Goal: Complete application form: Fill out and submit a form for a specific purpose

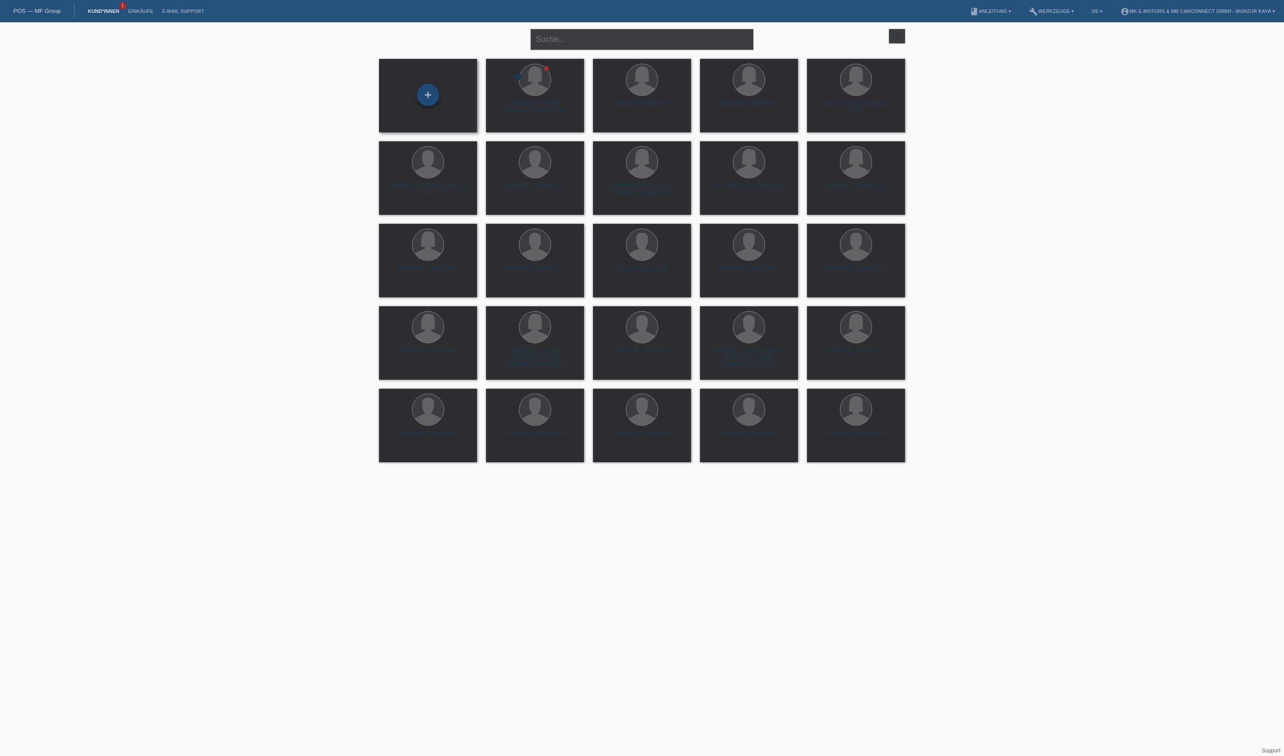
click at [428, 88] on div "+" at bounding box center [427, 94] width 21 height 15
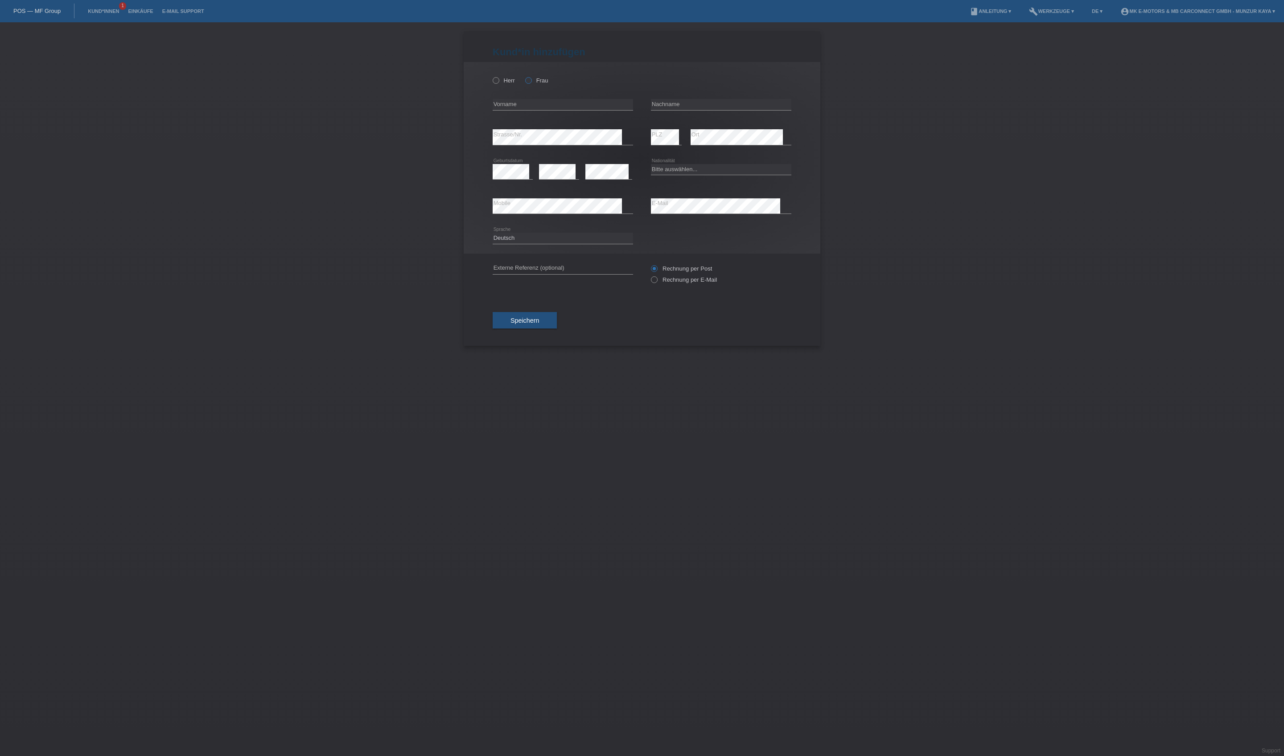
click at [548, 84] on label "Frau" at bounding box center [536, 80] width 23 height 7
click at [531, 83] on input "Frau" at bounding box center [528, 80] width 6 height 6
radio input "true"
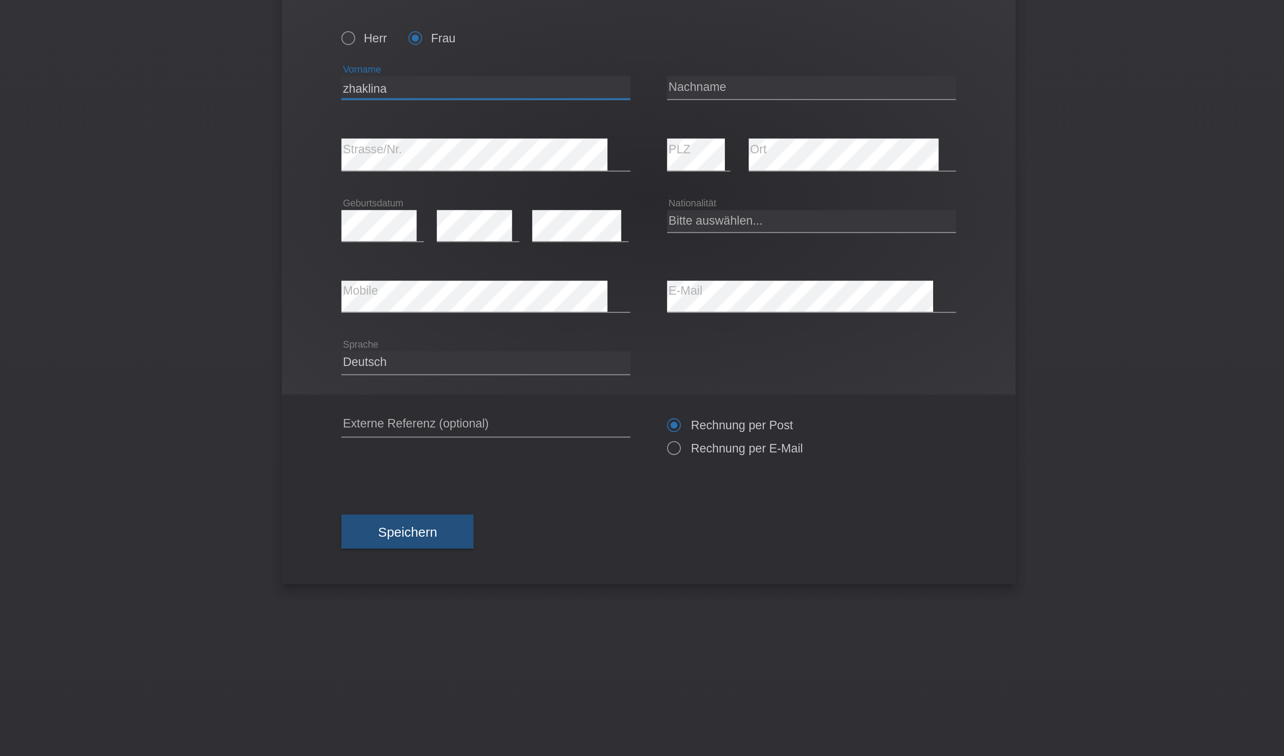
type input "zhaklina"
type input "Delovska"
select select "MK"
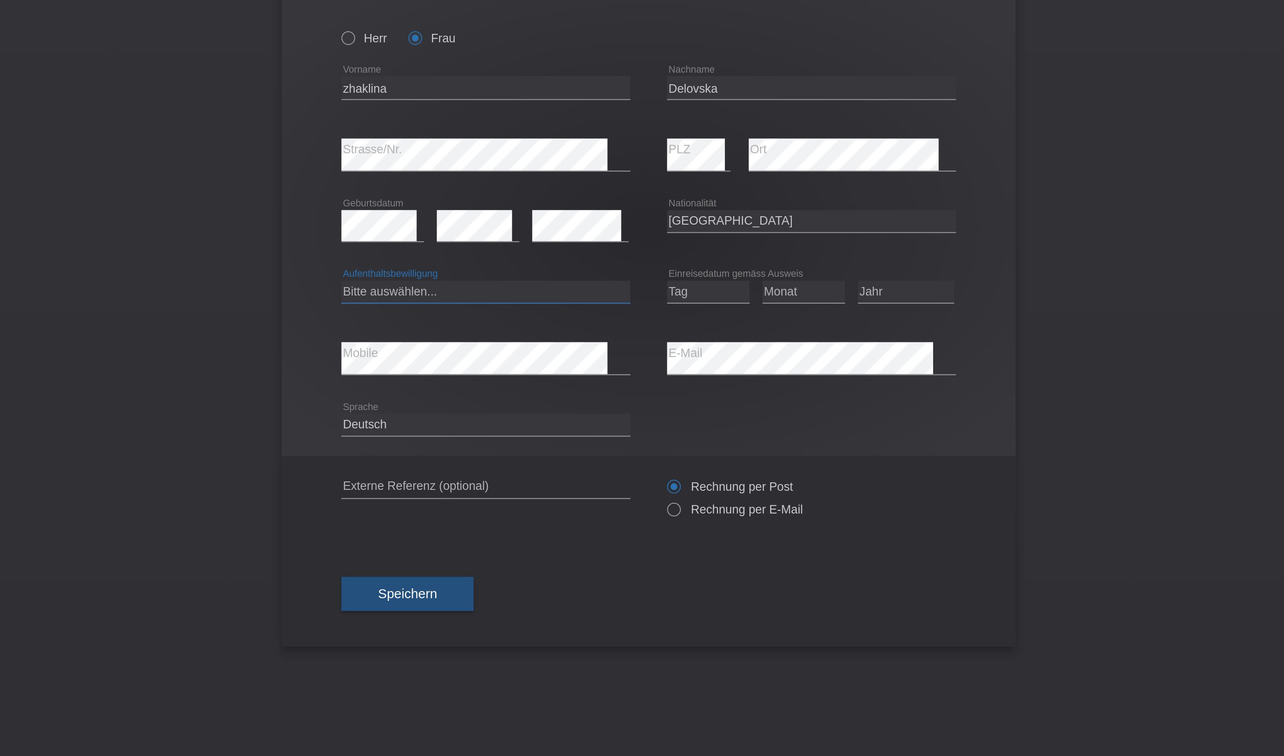
select select "B"
select select "16"
select select "06"
click at [743, 209] on icon at bounding box center [766, 209] width 47 height 0
select select "2018"
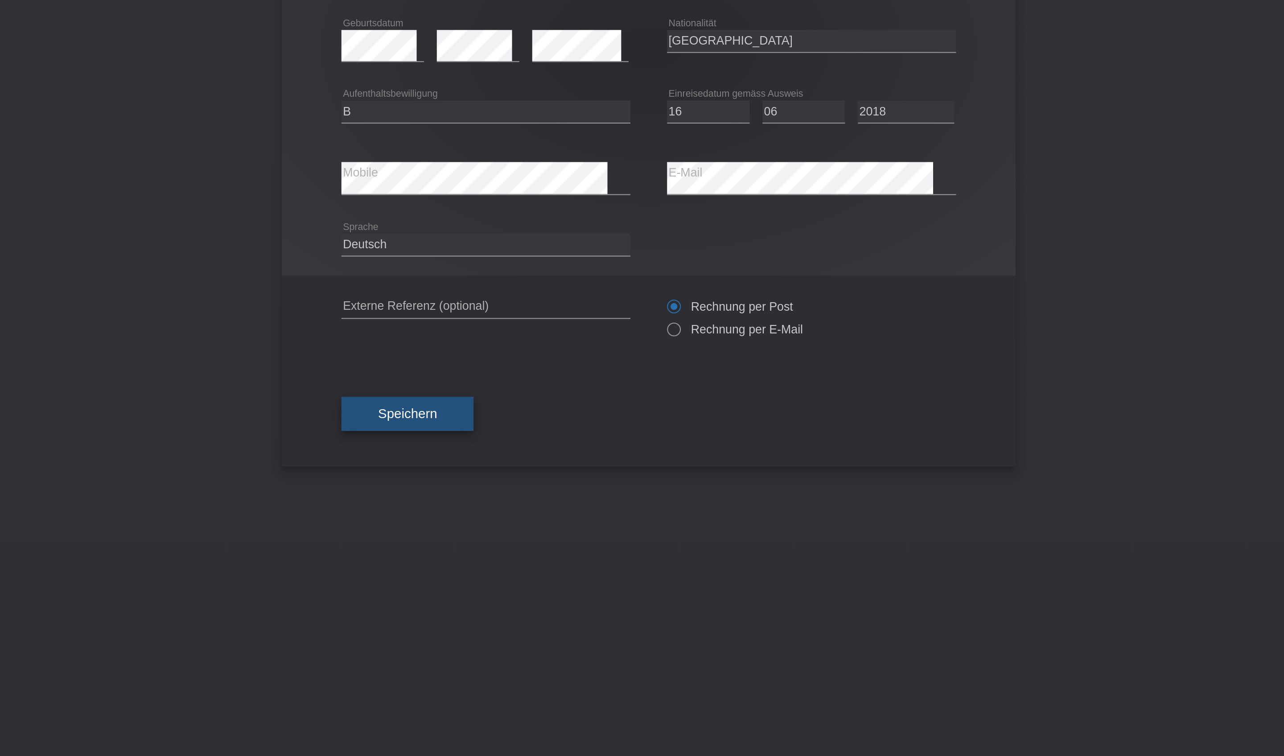
click at [510, 347] on span "Speichern" at bounding box center [524, 350] width 29 height 7
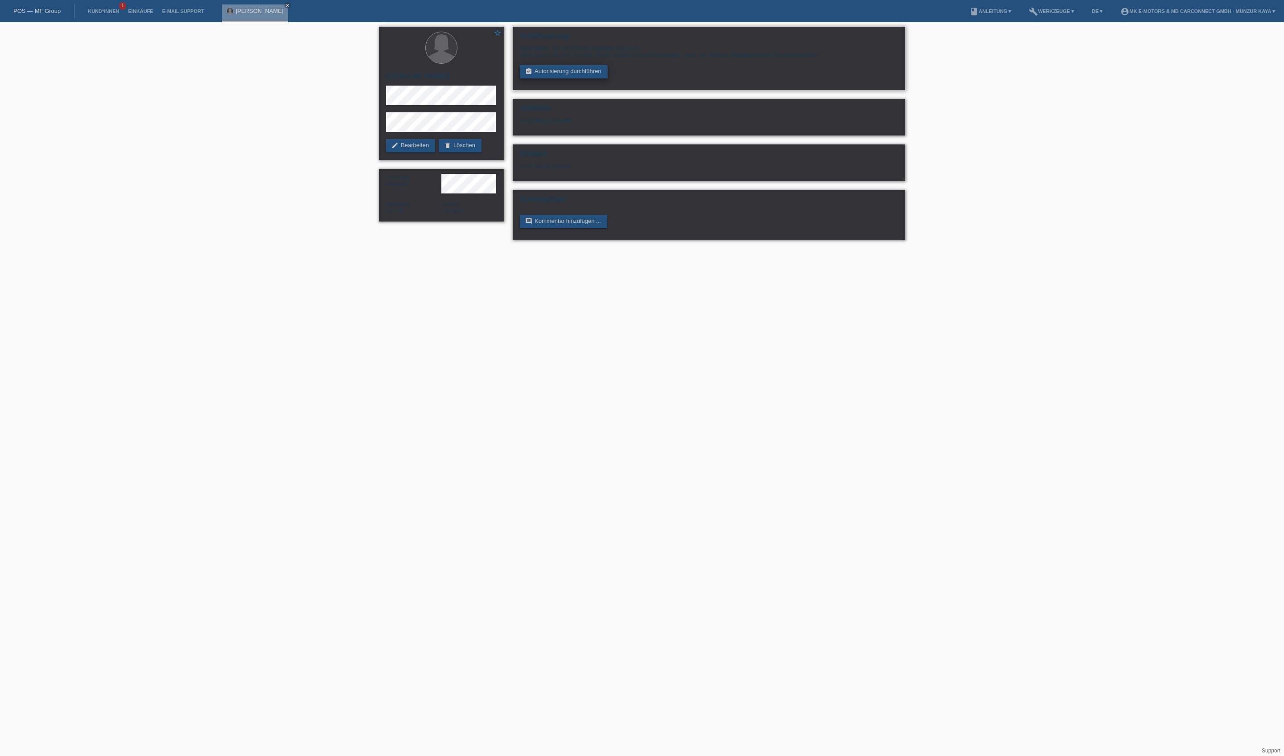
click at [607, 78] on link "assignment_turned_in Autorisierung durchführen" at bounding box center [564, 71] width 88 height 13
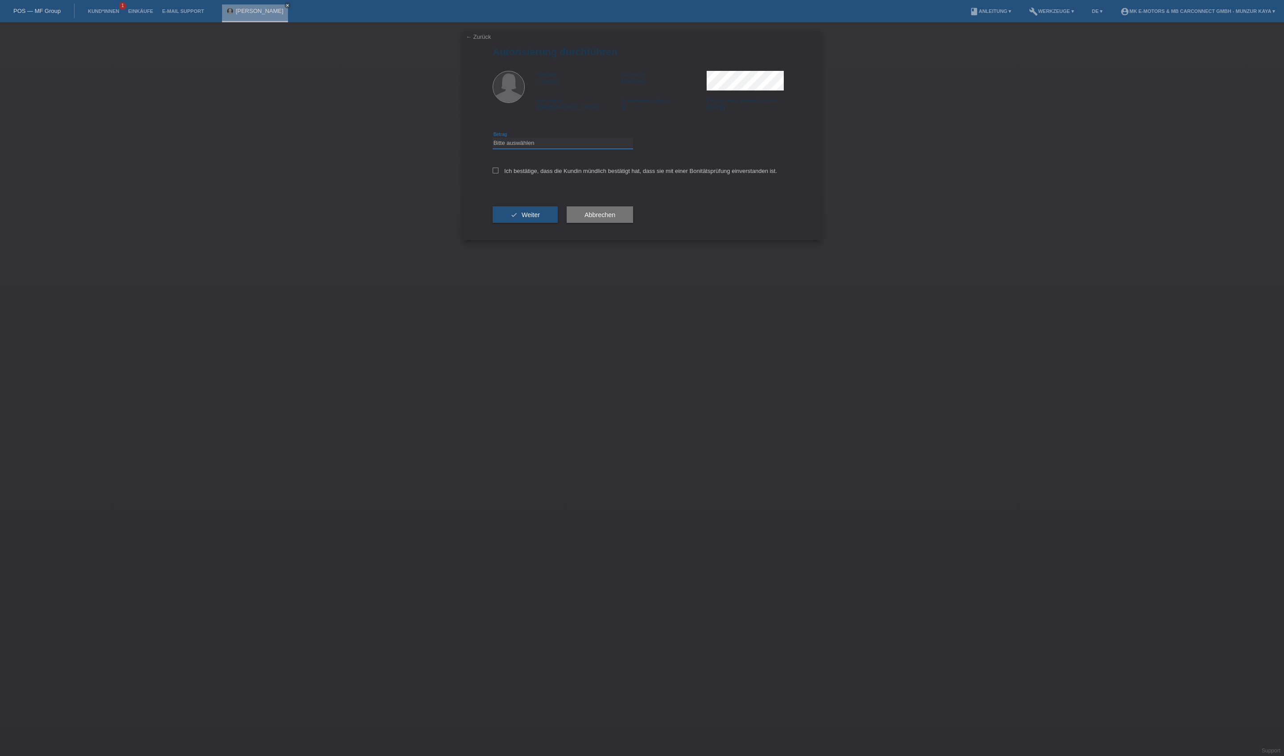
select select "3"
click at [576, 174] on label "Ich bestätige, dass die Kundin mündlich bestätigt hat, dass sie mit einer Bonit…" at bounding box center [635, 171] width 284 height 7
click at [498, 173] on input "Ich bestätige, dass die Kundin mündlich bestätigt hat, dass sie mit einer Bonit…" at bounding box center [496, 171] width 6 height 6
checkbox input "true"
click at [540, 218] on span "Weiter" at bounding box center [530, 214] width 18 height 7
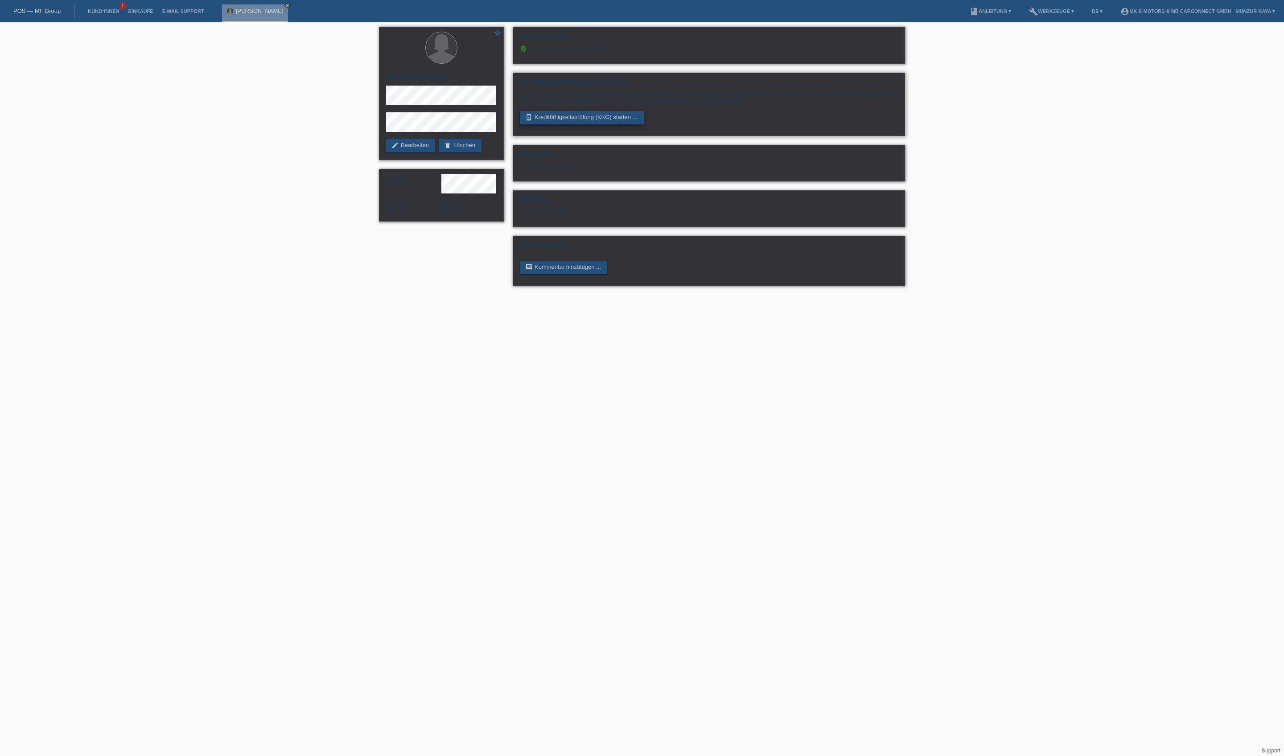
click at [598, 124] on link "perm_device_information Kreditfähigkeitsprüfung (KKG) starten ..." at bounding box center [582, 117] width 124 height 13
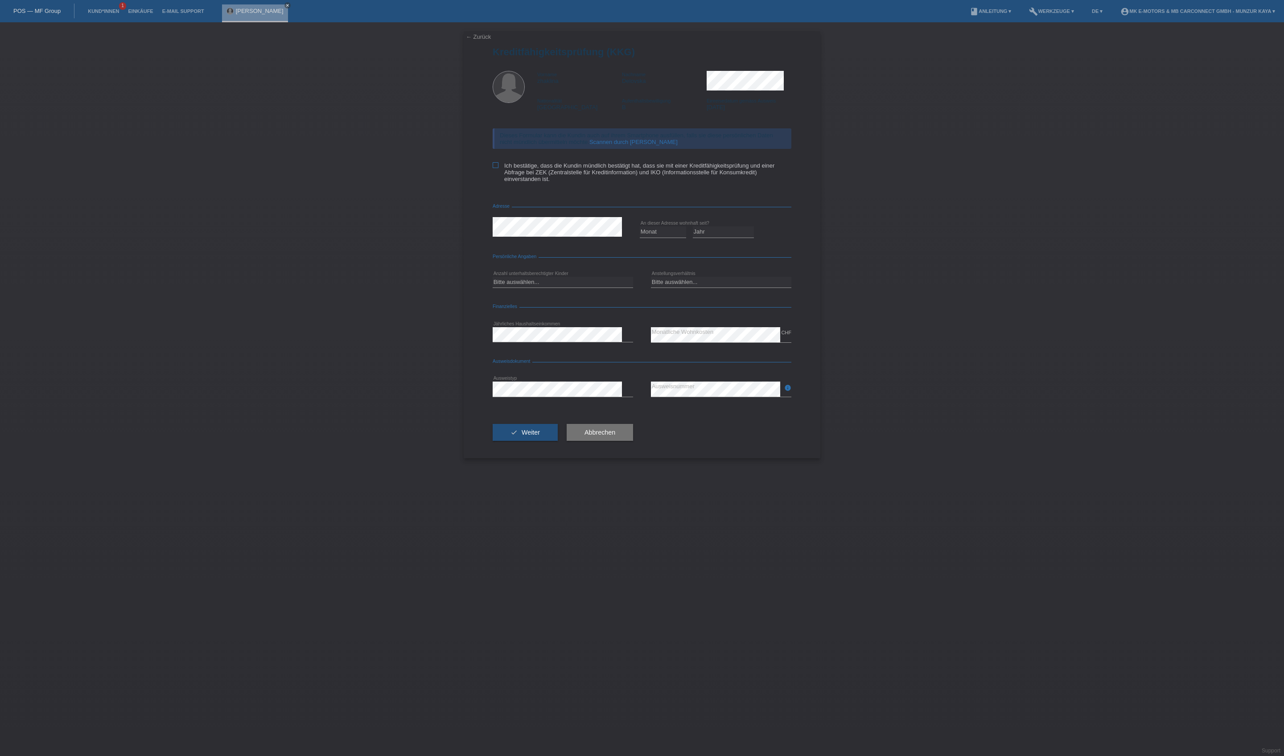
click at [564, 182] on label "Ich bestätige, dass die Kundin mündlich bestätigt hat, dass sie mit einer Kredi…" at bounding box center [642, 172] width 299 height 20
click at [498, 168] on input "Ich bestätige, dass die Kundin mündlich bestätigt hat, dass sie mit einer Kredi…" at bounding box center [496, 165] width 6 height 6
checkbox input "true"
select select "05"
click at [726, 247] on div "Jahr 2025 2024 2023 2022 2021 2020 2019 2018 2017" at bounding box center [724, 232] width 62 height 30
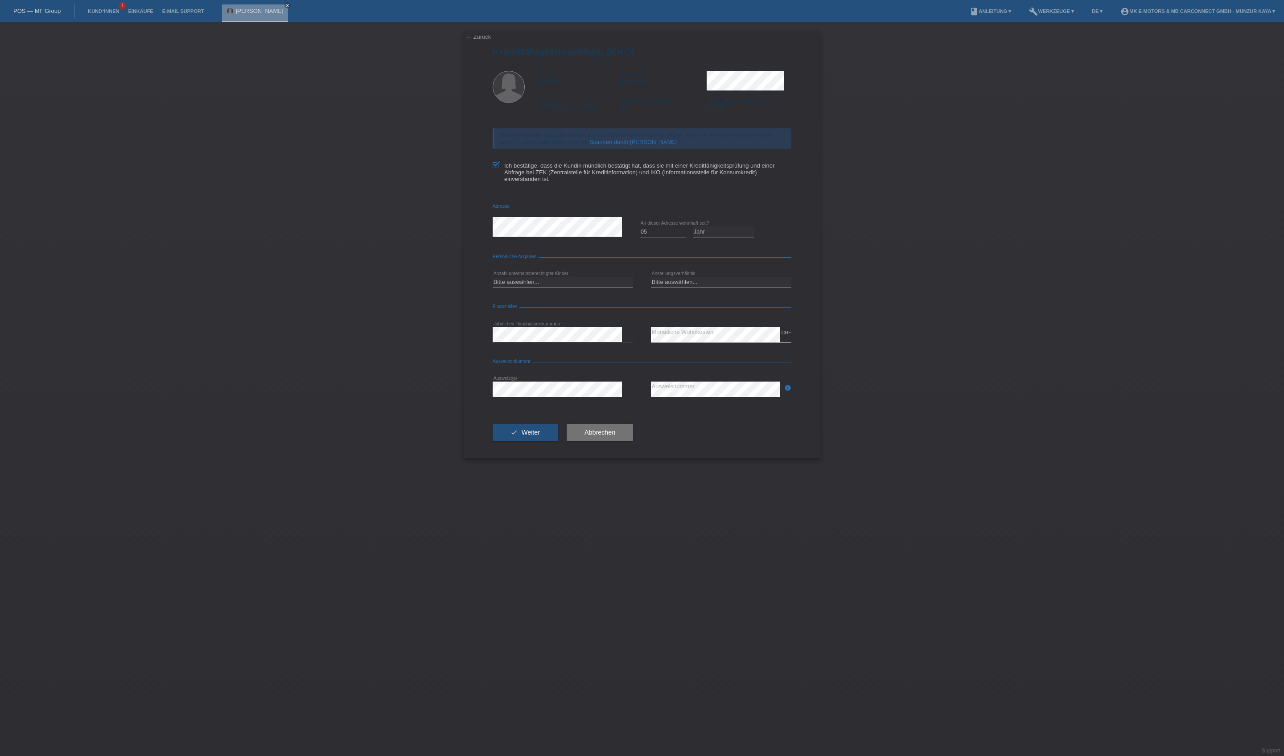
click at [726, 238] on icon at bounding box center [724, 238] width 62 height 0
select select "2018"
select select "0"
select select "UNLIMITED"
click at [540, 436] on span "Weiter" at bounding box center [530, 432] width 18 height 7
